Goal: Check status: Check status

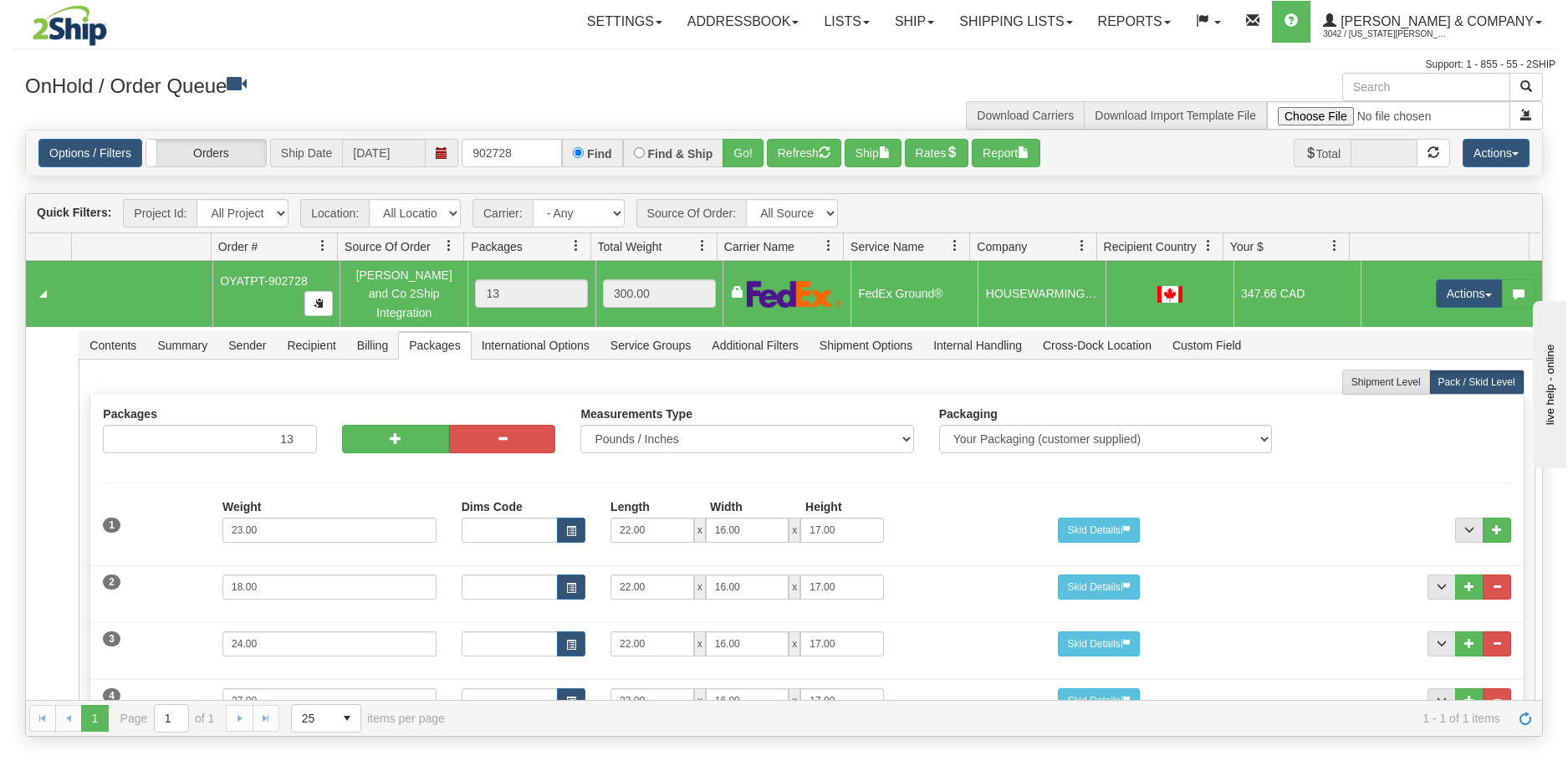
click at [471, 160] on input "902728" at bounding box center [511, 153] width 101 height 29
type input "PT-902891"
click at [744, 154] on button "Go!" at bounding box center [743, 153] width 41 height 29
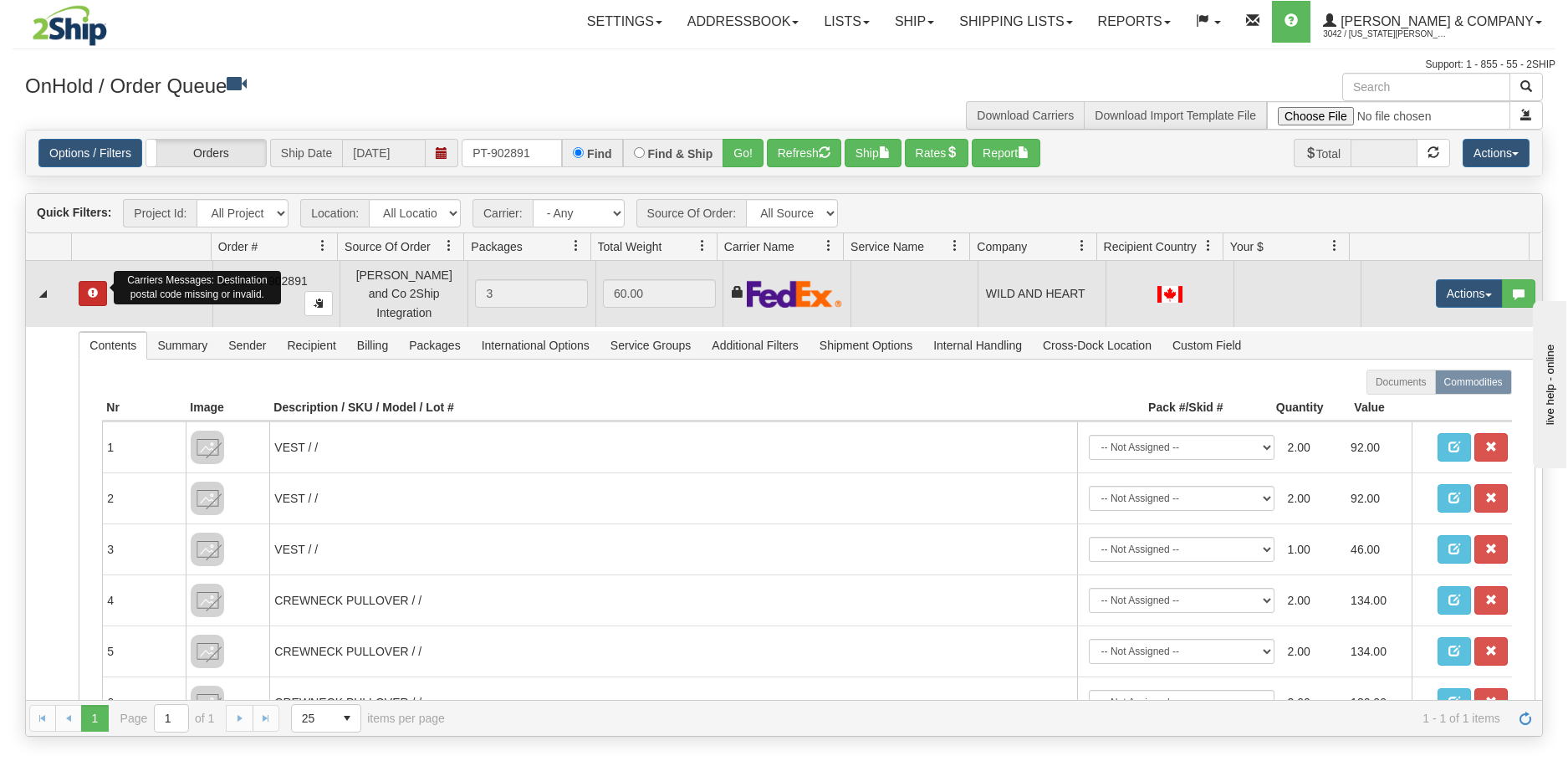
click at [92, 291] on span "button" at bounding box center [93, 293] width 10 height 10
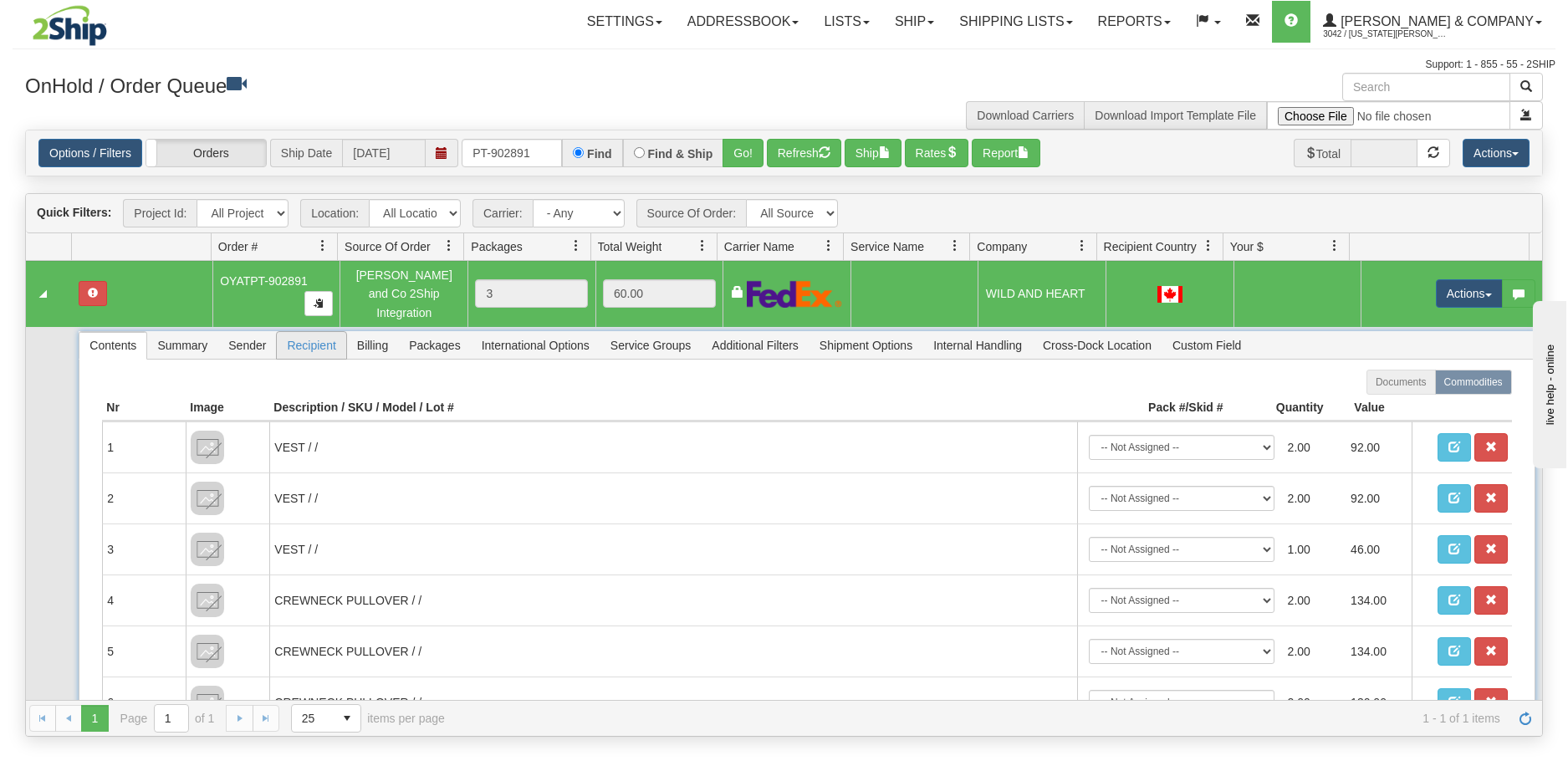
click at [321, 332] on span "Recipient" at bounding box center [311, 345] width 68 height 27
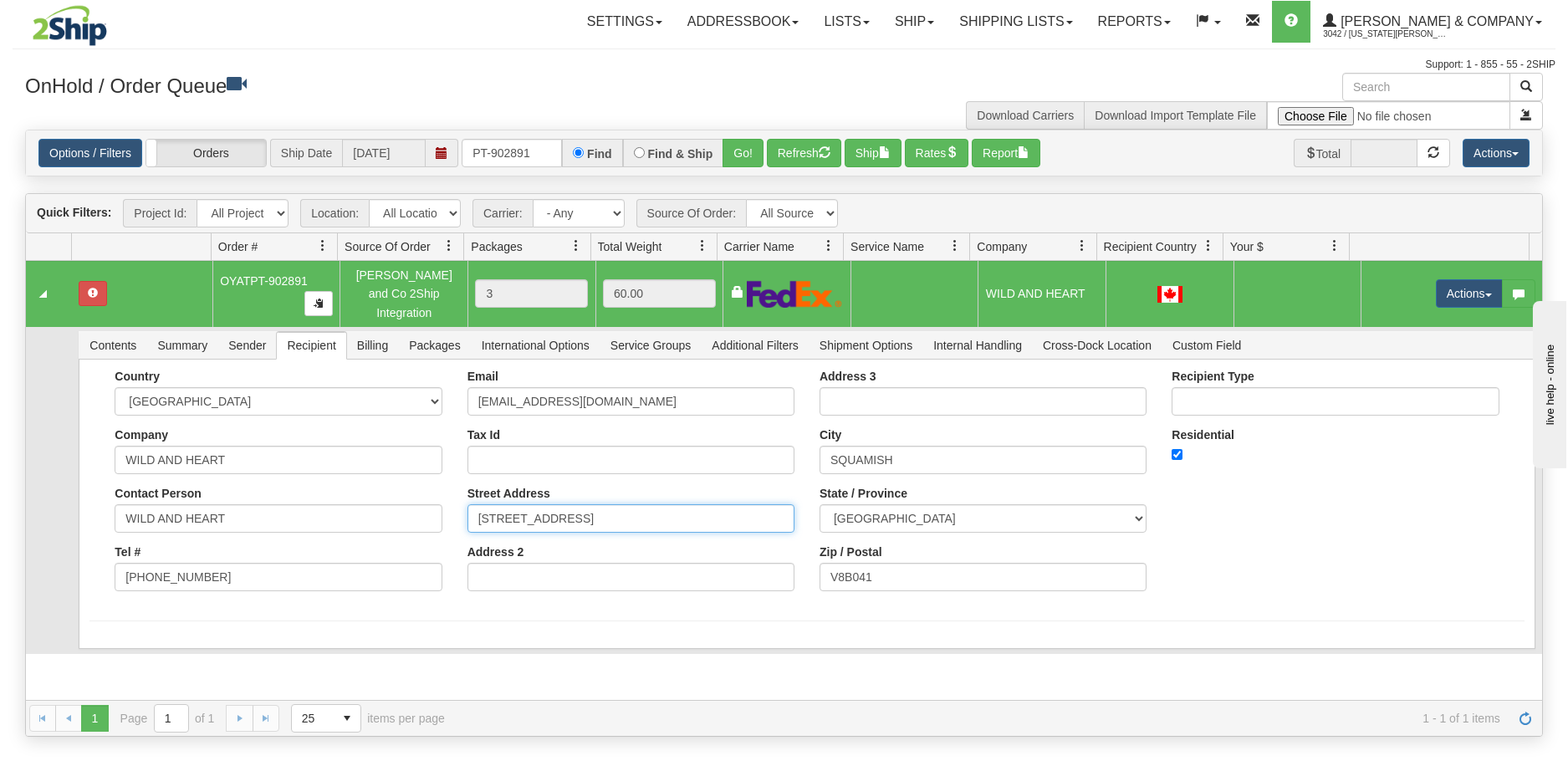
drag, startPoint x: 681, startPoint y: 505, endPoint x: 345, endPoint y: 508, distance: 336.0
click at [345, 508] on div "Country [GEOGRAPHIC_DATA] [GEOGRAPHIC_DATA] [GEOGRAPHIC_DATA] [GEOGRAPHIC_DATA]…" at bounding box center [807, 486] width 1435 height 234
drag, startPoint x: 944, startPoint y: 455, endPoint x: 739, endPoint y: 459, distance: 205.0
click at [739, 459] on div "Country [GEOGRAPHIC_DATA] [GEOGRAPHIC_DATA] [GEOGRAPHIC_DATA] [GEOGRAPHIC_DATA]…" at bounding box center [807, 486] width 1435 height 234
click at [956, 569] on input "V8B041" at bounding box center [983, 577] width 327 height 29
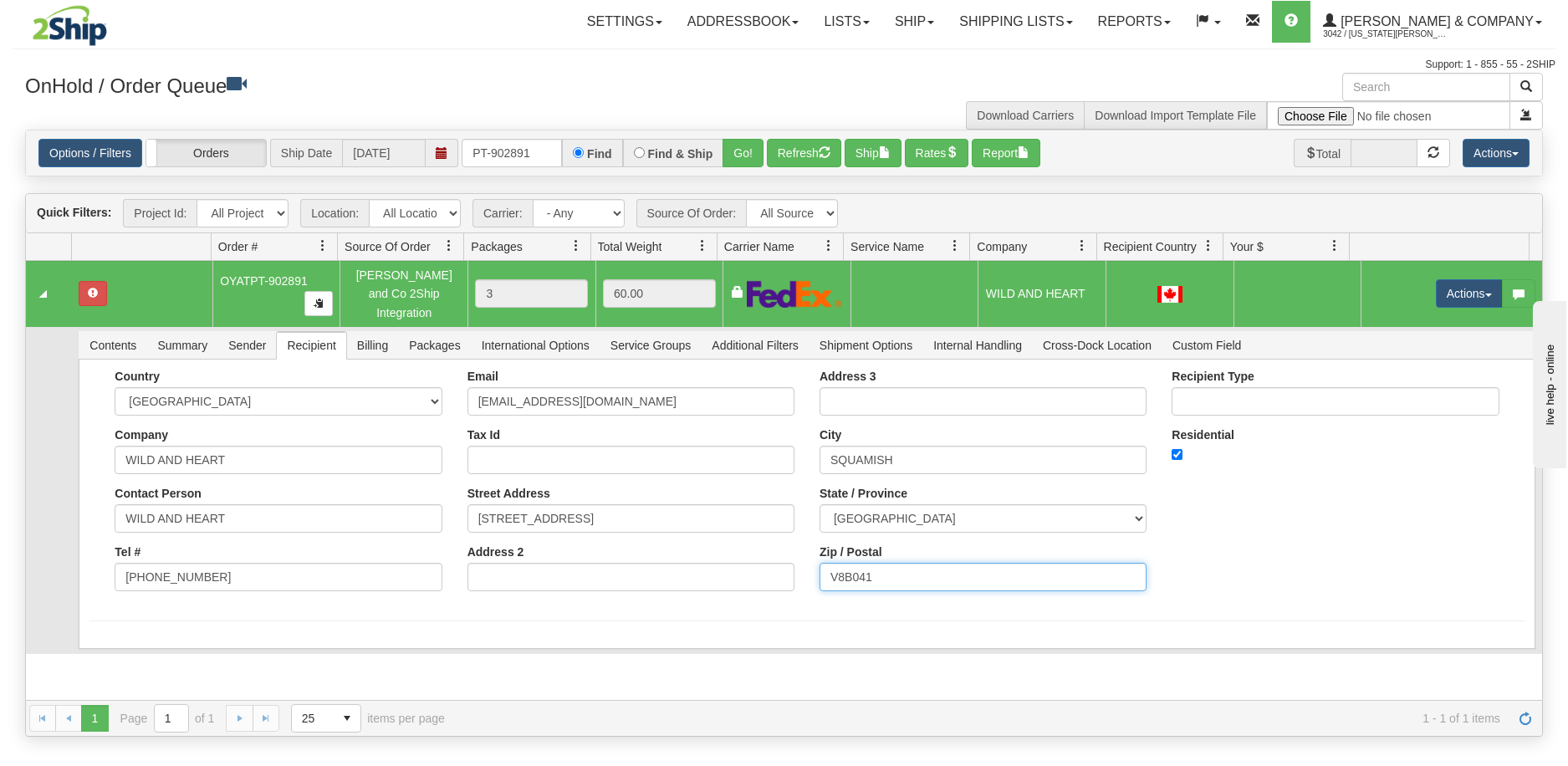
click at [847, 562] on input "V8B041" at bounding box center [983, 577] width 327 height 29
type input "V8B 041"
click at [101, 564] on div "Country [GEOGRAPHIC_DATA] [GEOGRAPHIC_DATA] [GEOGRAPHIC_DATA] [GEOGRAPHIC_DATA]…" at bounding box center [807, 486] width 1435 height 234
click at [125, 638] on button "Save" at bounding box center [113, 652] width 48 height 29
click at [1461, 285] on button "Actions" at bounding box center [1469, 294] width 67 height 29
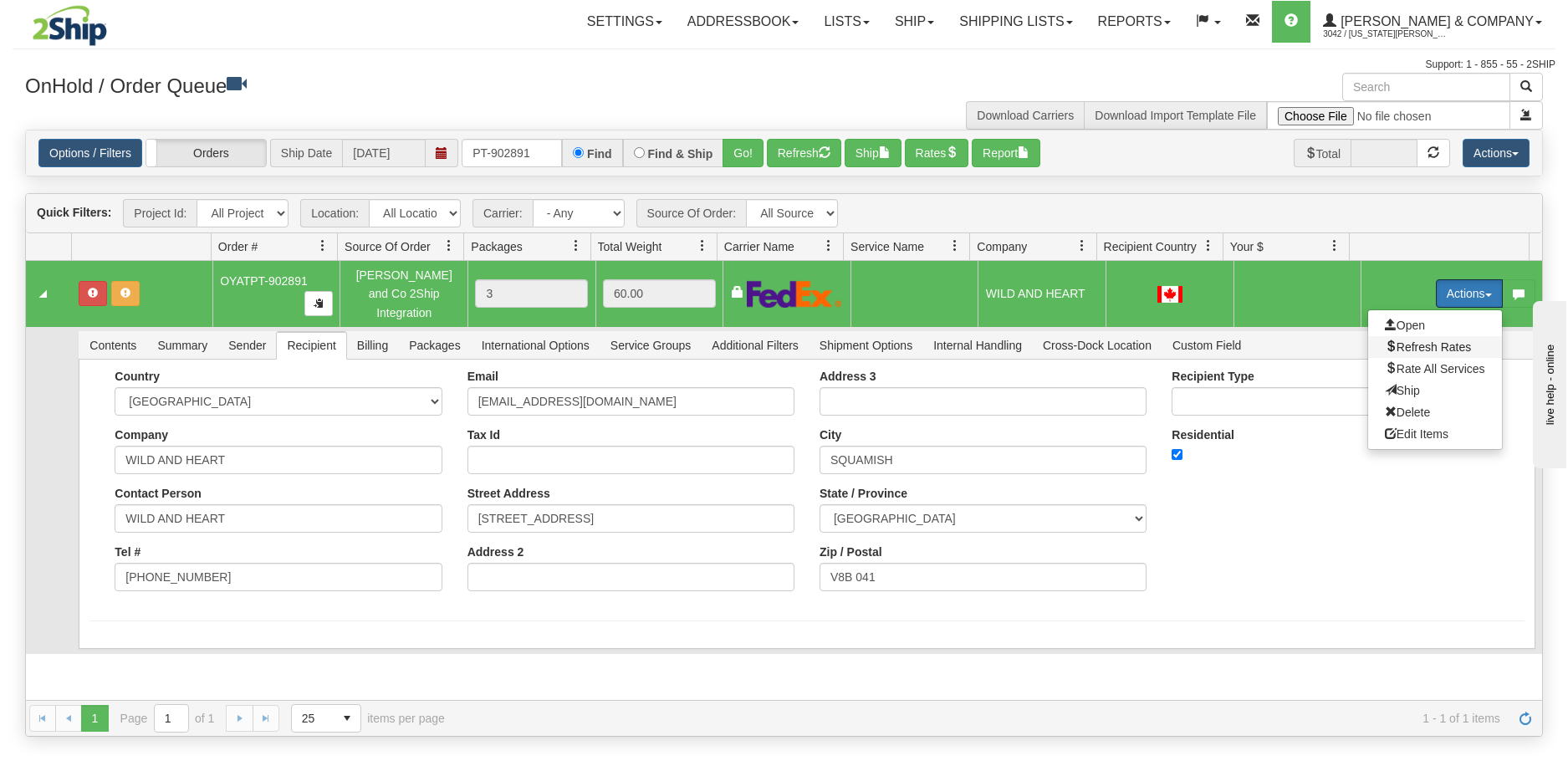
click at [1427, 342] on span "Refresh Rates" at bounding box center [1428, 347] width 86 height 14
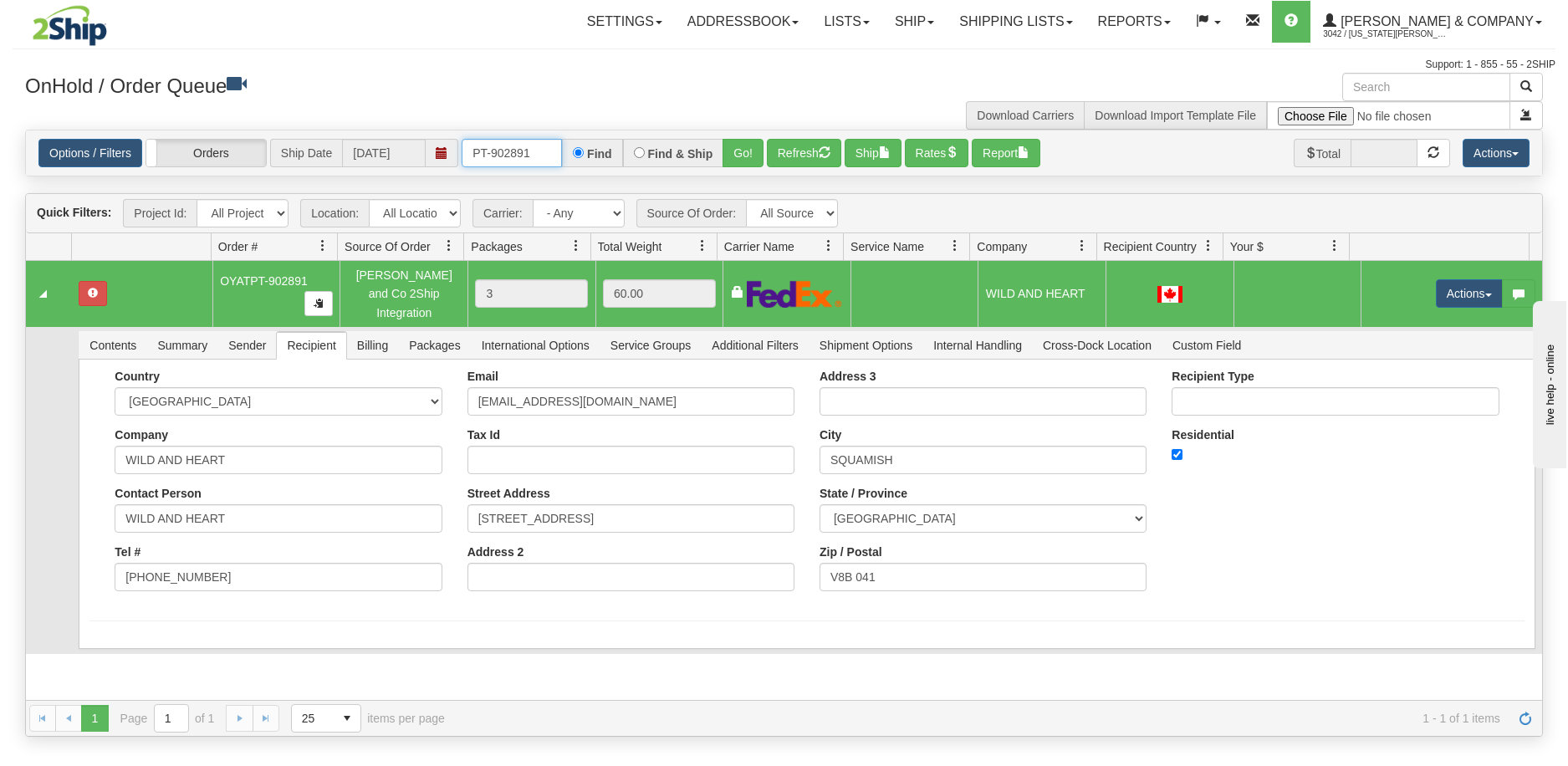
click at [537, 155] on input "PT-902891" at bounding box center [511, 153] width 101 height 29
drag, startPoint x: 536, startPoint y: 163, endPoint x: 460, endPoint y: 177, distance: 77.3
click at [460, 177] on div "Is equal to Is not equal to Contains Does not contains CAD USD EUR ZAR [PERSON_…" at bounding box center [784, 432] width 1543 height 607
